Goal: Information Seeking & Learning: Find specific fact

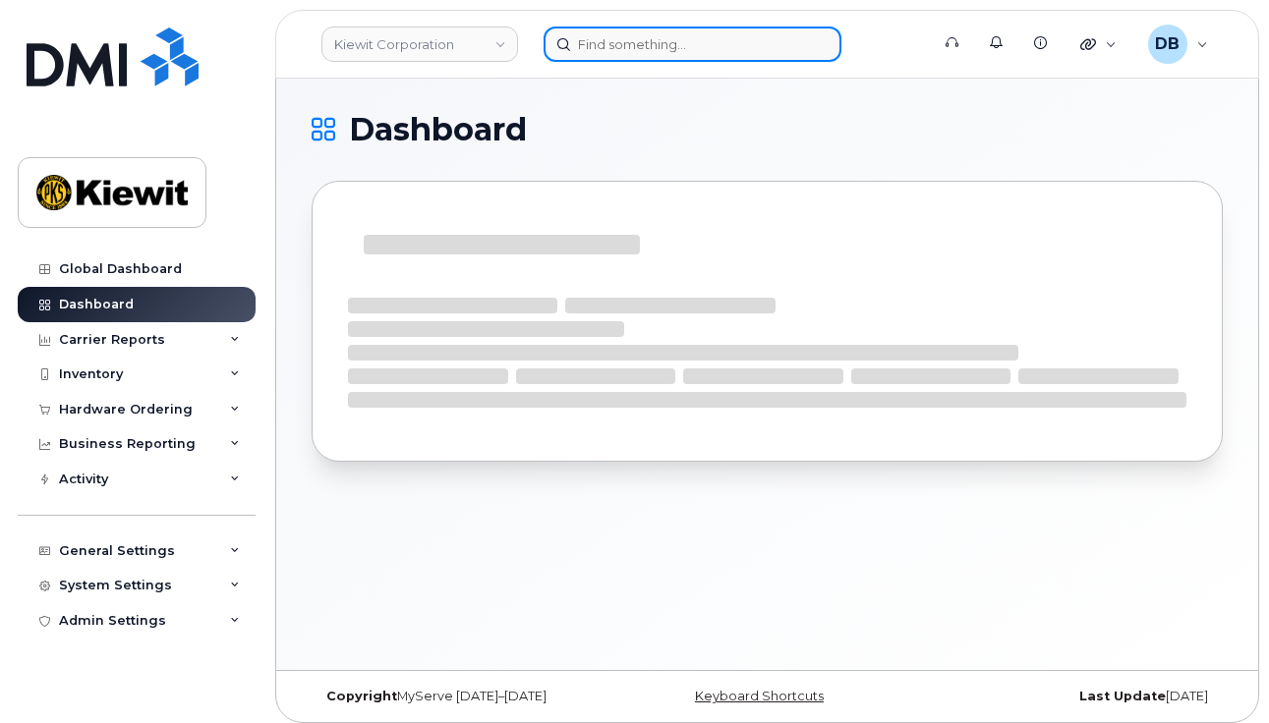
click at [619, 42] on input at bounding box center [692, 44] width 298 height 35
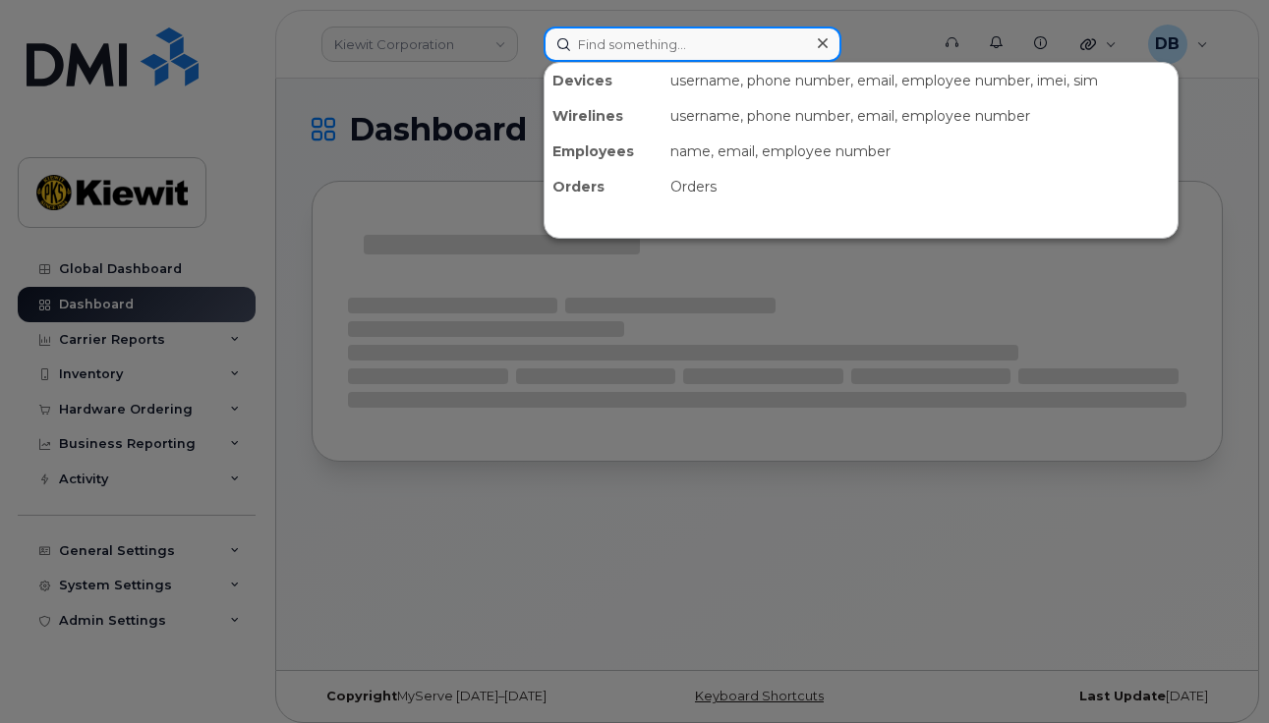
paste input "[PHONE_NUMBER]"
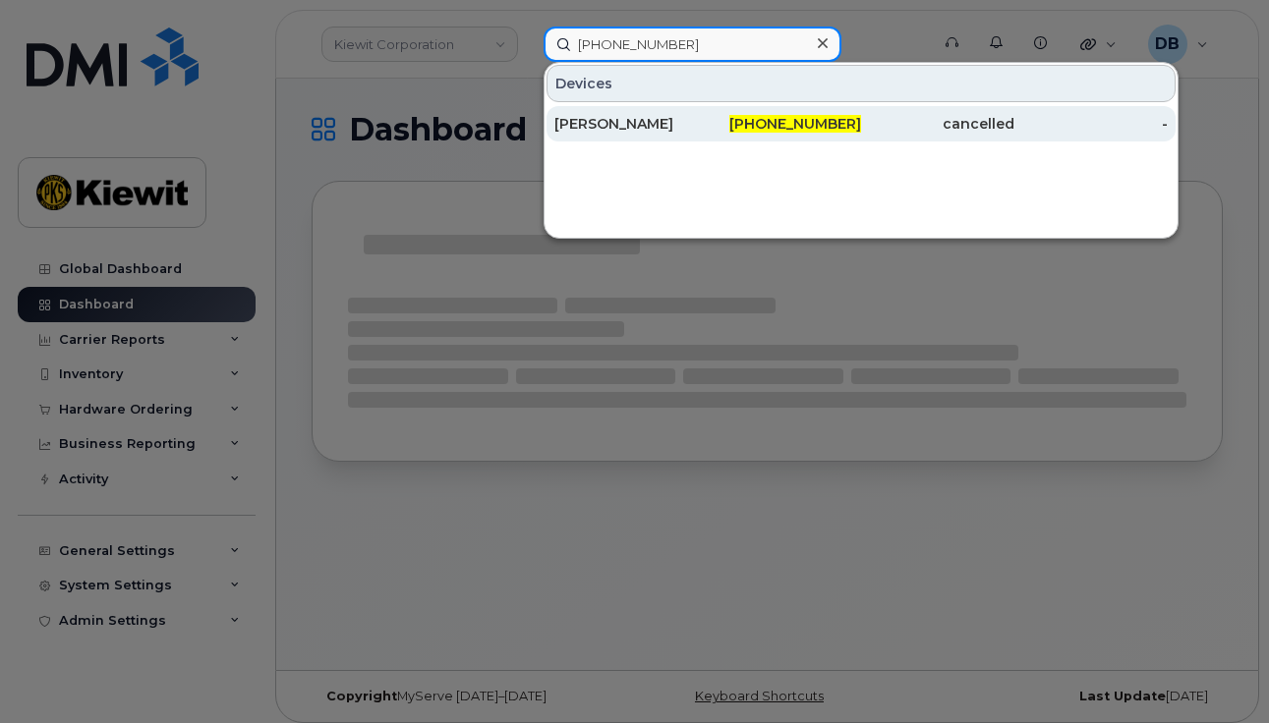
type input "[PHONE_NUMBER]"
click at [610, 118] on div "[PERSON_NAME]" at bounding box center [630, 124] width 153 height 20
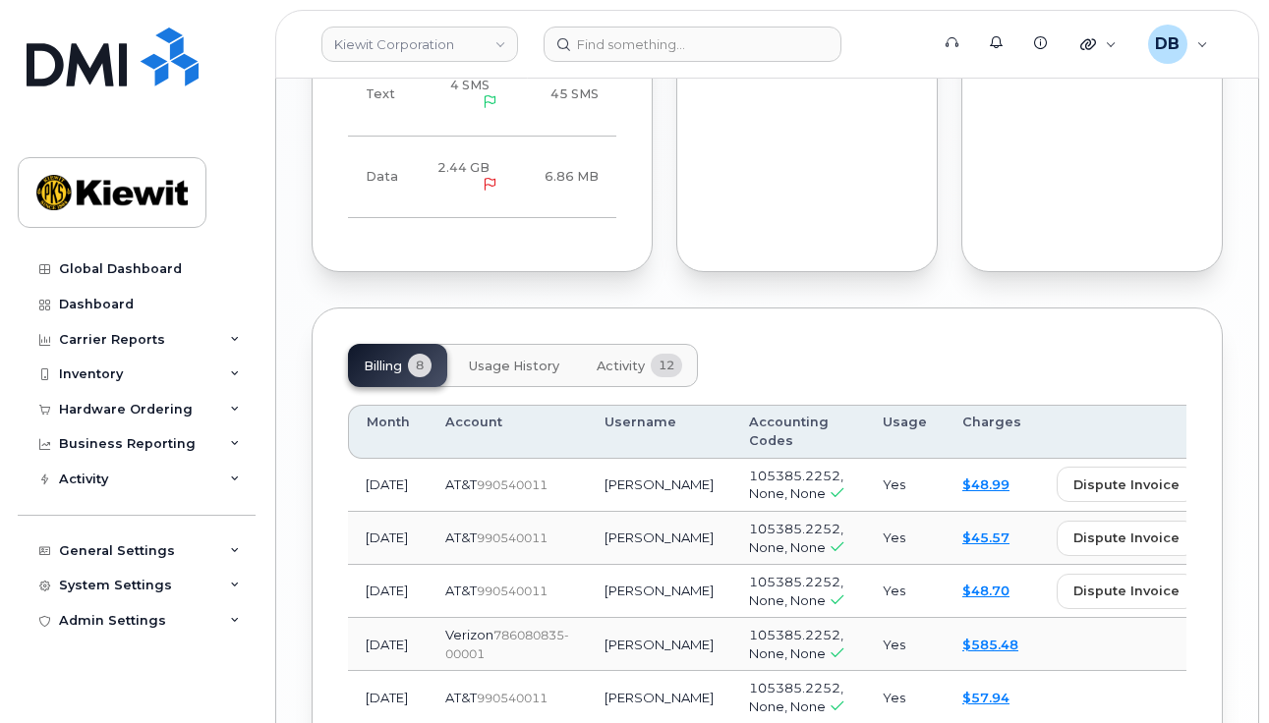
scroll to position [2064, 0]
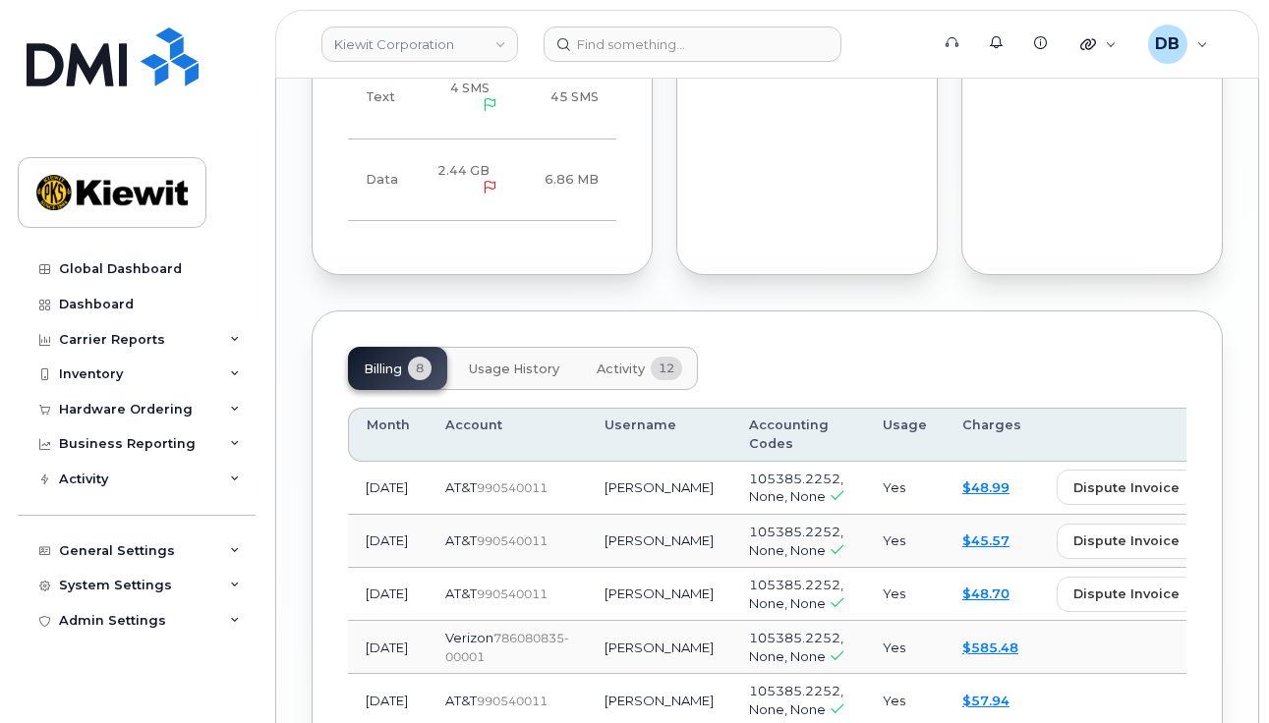
click at [618, 377] on span "Activity" at bounding box center [621, 370] width 48 height 16
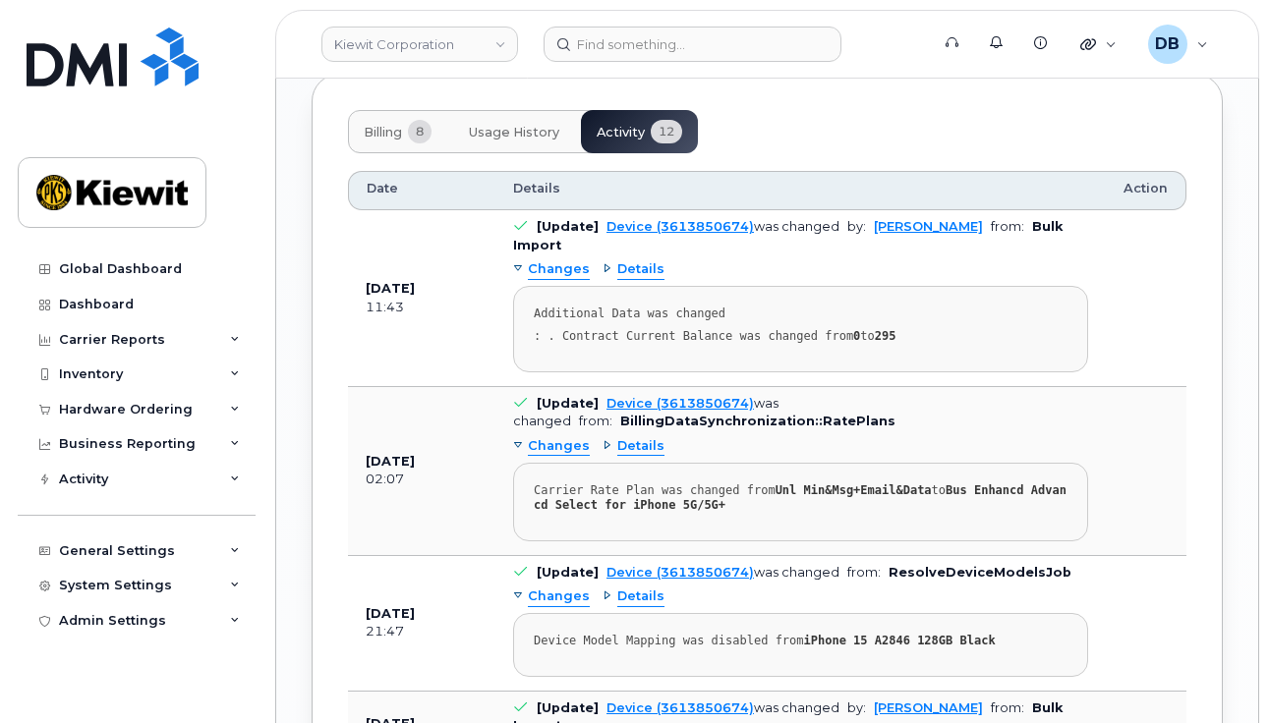
scroll to position [2260, 0]
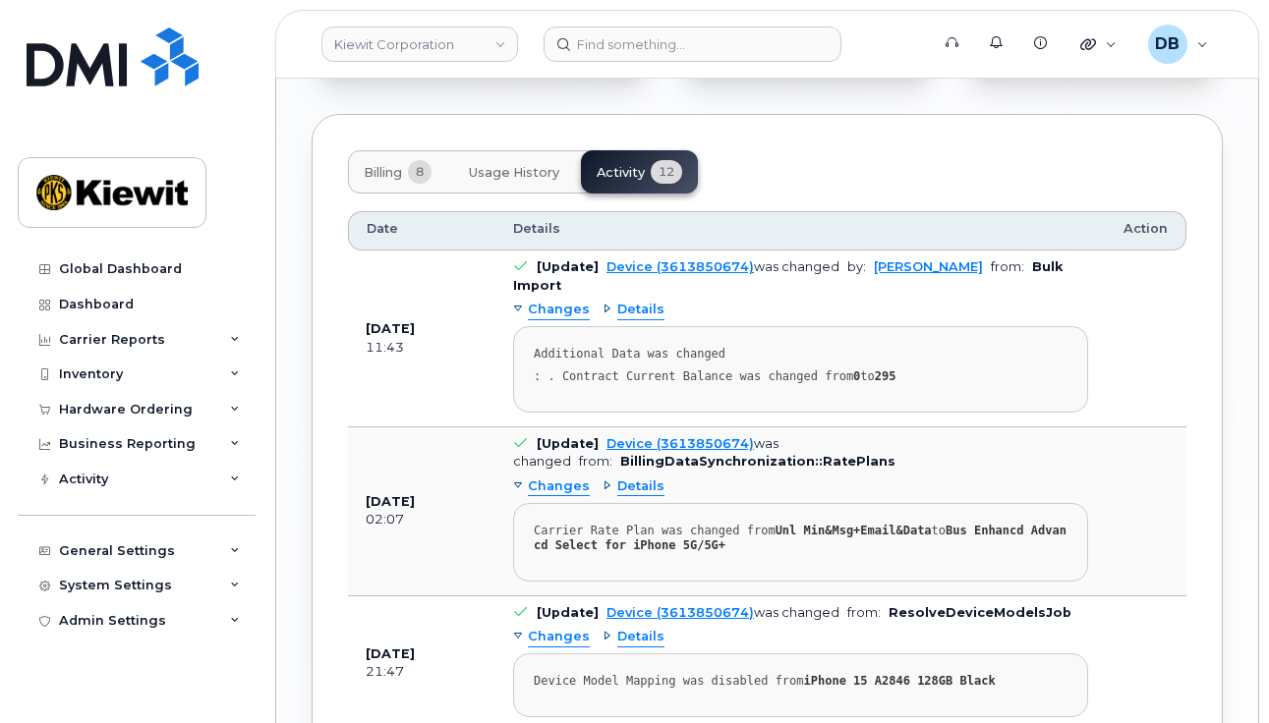
click at [617, 319] on span "Details" at bounding box center [640, 310] width 47 height 19
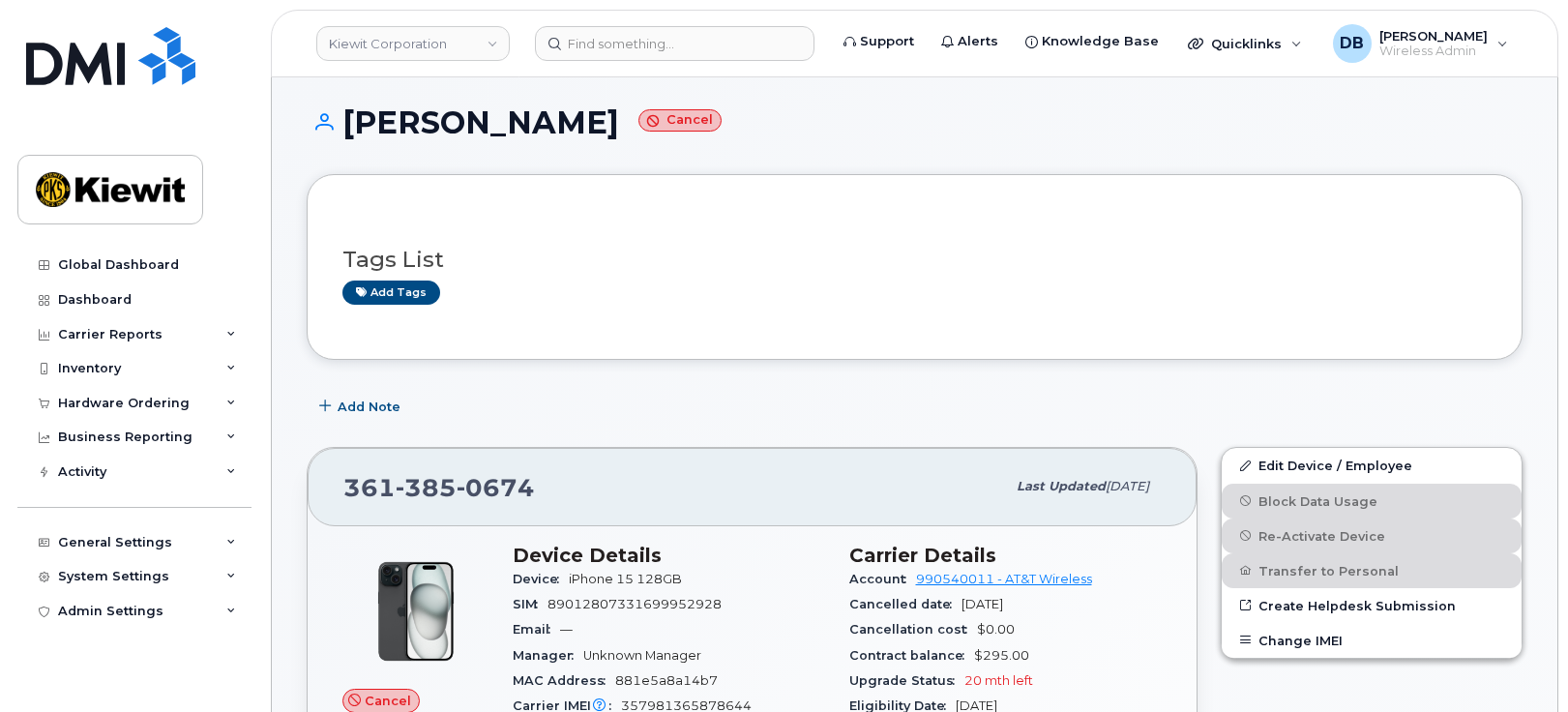
scroll to position [0, 0]
